Goal: Entertainment & Leisure: Browse casually

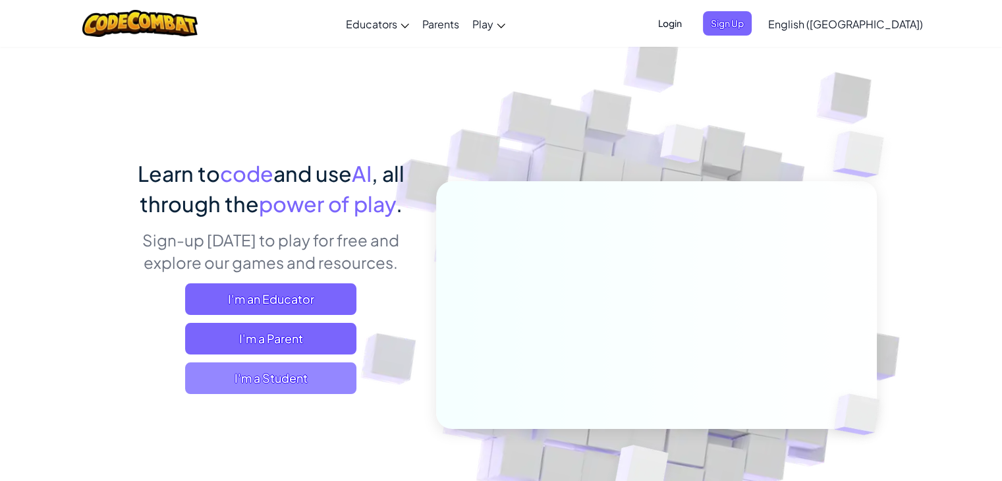
click at [245, 372] on span "I'm a Student" at bounding box center [270, 378] width 171 height 32
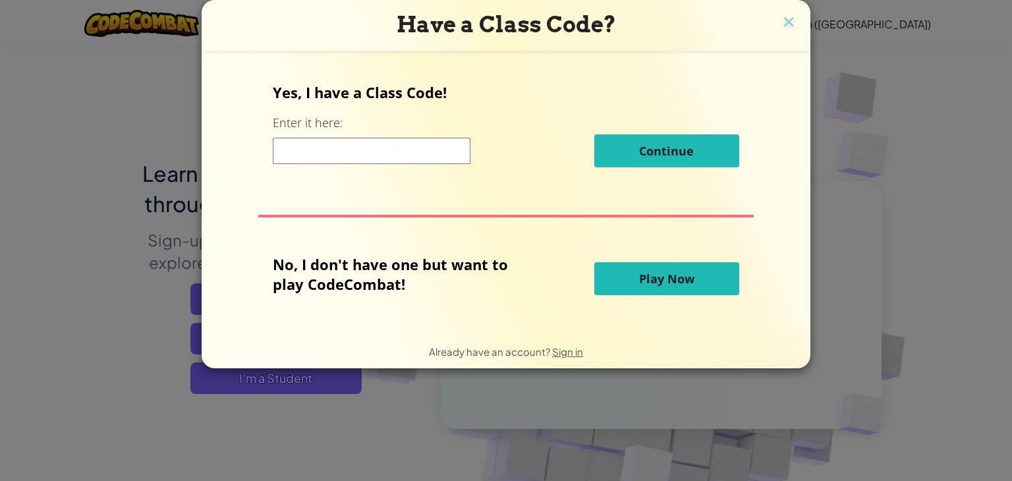
click at [679, 289] on button "Play Now" at bounding box center [666, 278] width 145 height 33
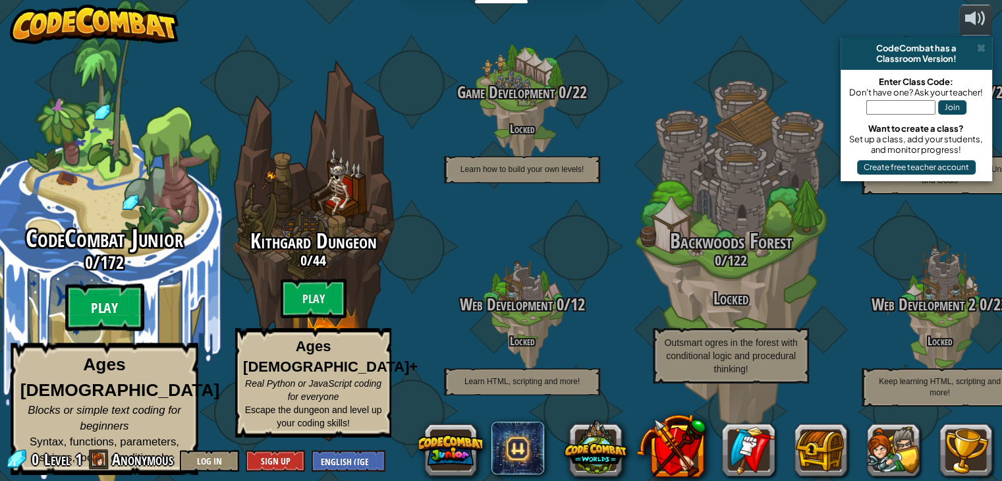
click at [119, 322] on btn "Play" at bounding box center [104, 307] width 79 height 47
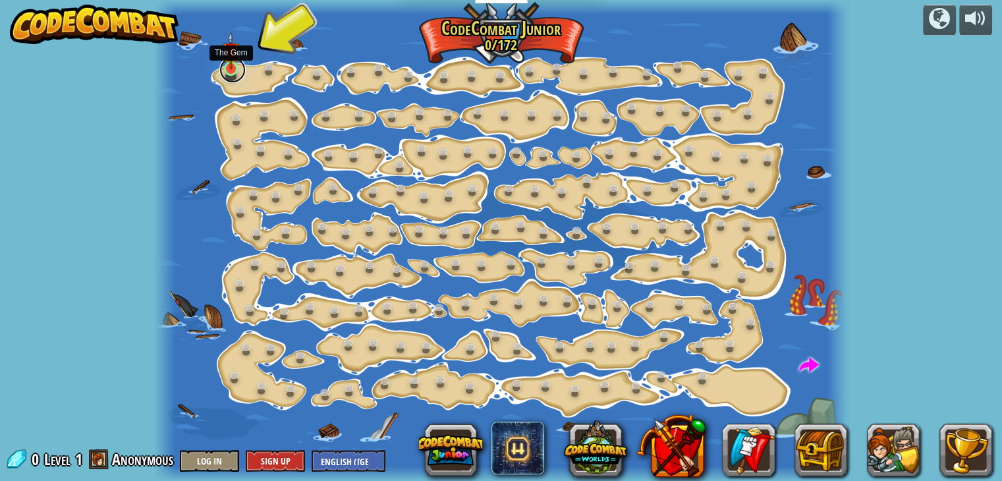
click at [229, 74] on link at bounding box center [232, 70] width 26 height 26
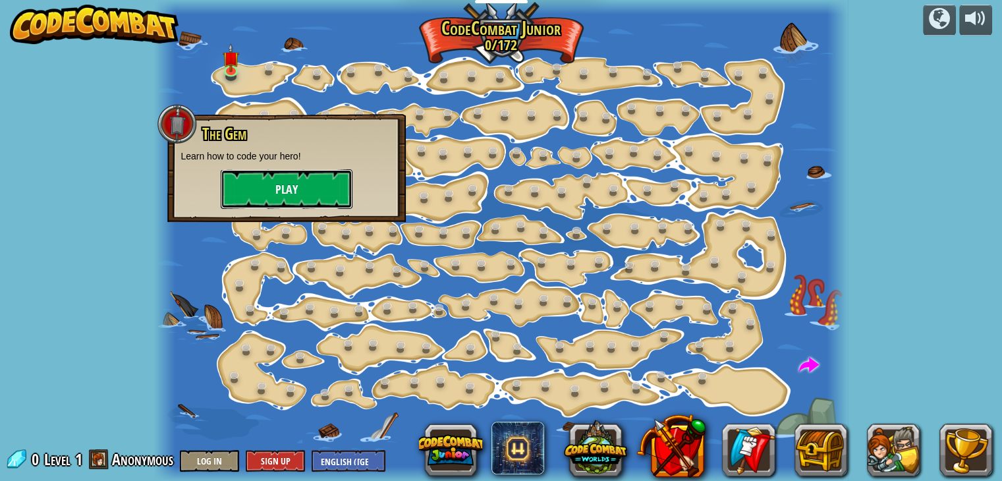
click at [282, 194] on button "Play" at bounding box center [287, 189] width 132 height 40
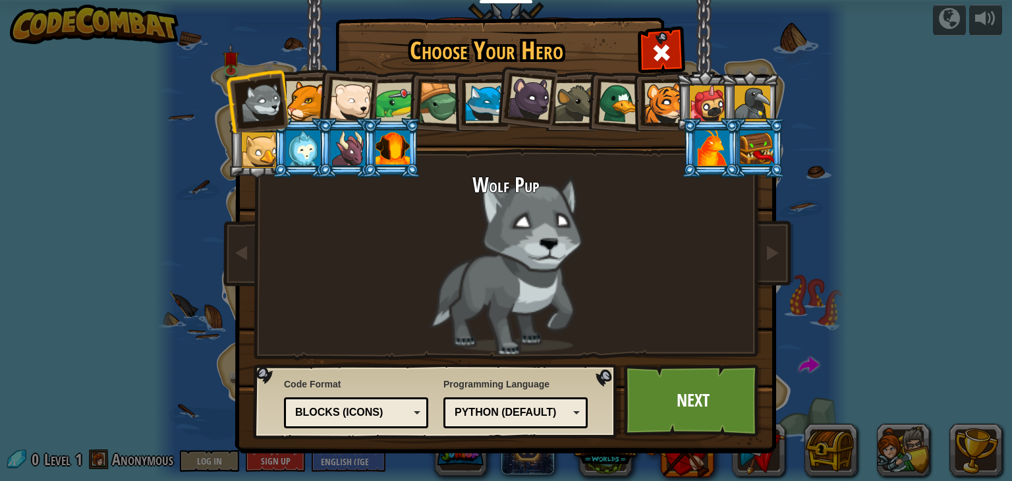
click at [554, 419] on div "Python (Default)" at bounding box center [512, 412] width 114 height 15
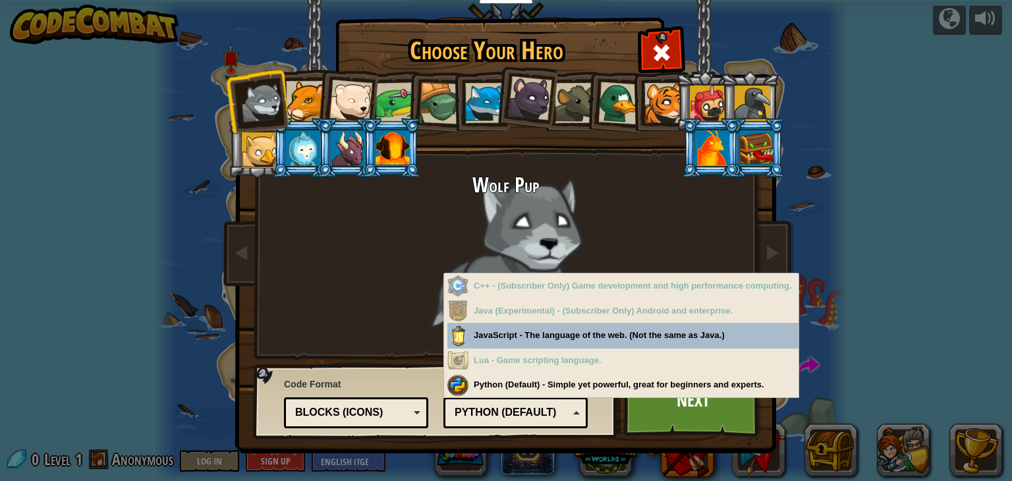
click at [553, 413] on div "Python (Default)" at bounding box center [512, 412] width 114 height 15
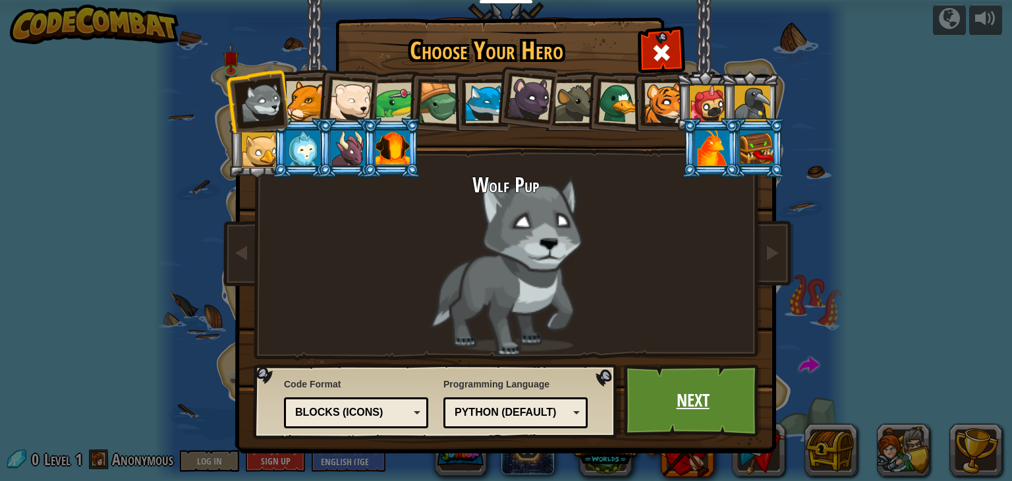
click at [677, 391] on link "Next" at bounding box center [693, 400] width 138 height 72
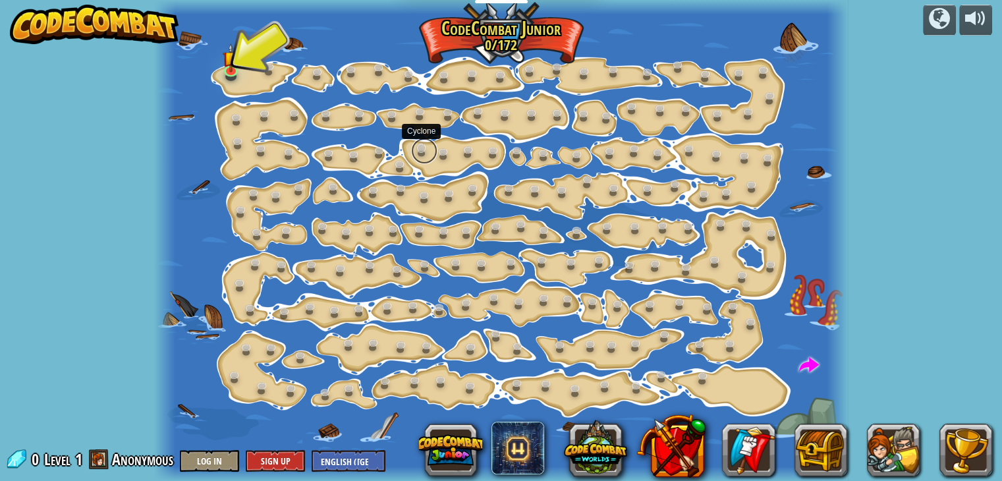
click at [422, 146] on link at bounding box center [424, 151] width 26 height 26
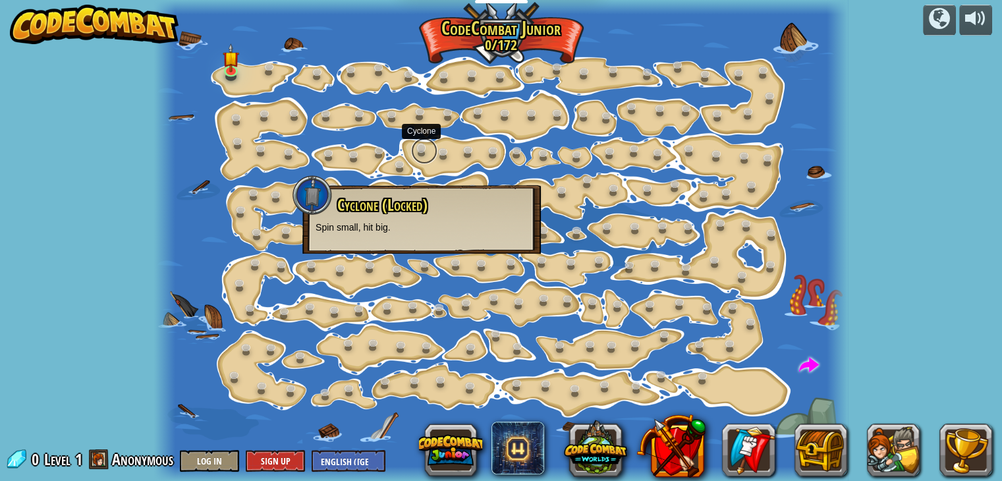
click at [422, 146] on link at bounding box center [424, 151] width 26 height 26
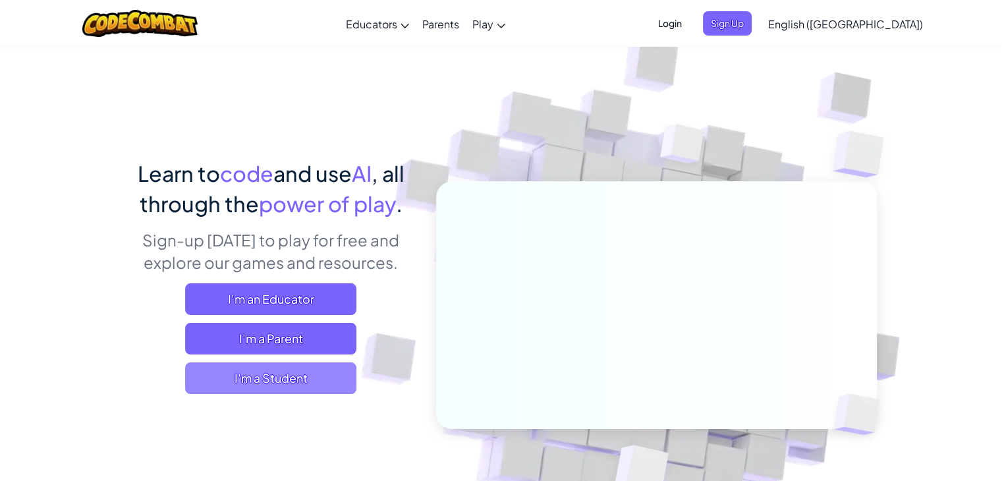
click at [243, 371] on span "I'm a Student" at bounding box center [270, 378] width 171 height 32
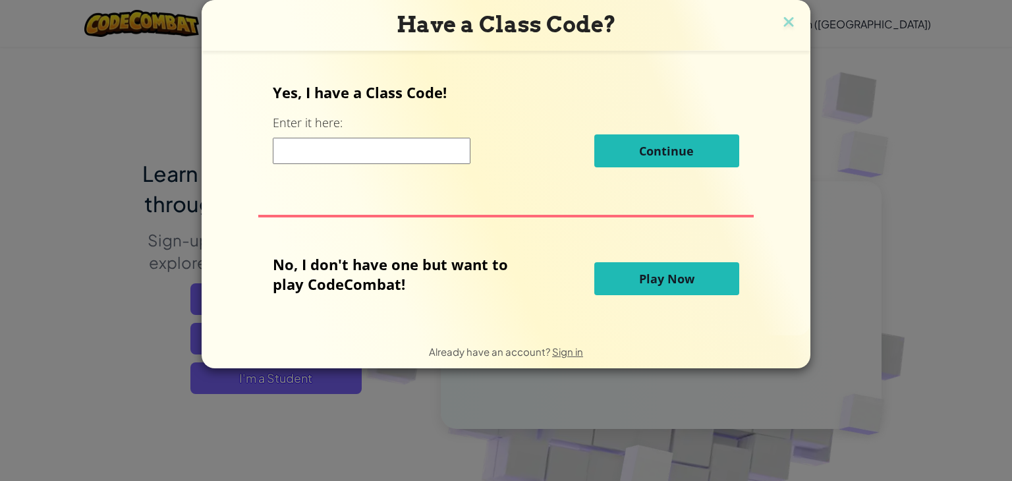
click at [631, 277] on button "Play Now" at bounding box center [666, 278] width 145 height 33
